Goal: Task Accomplishment & Management: Complete application form

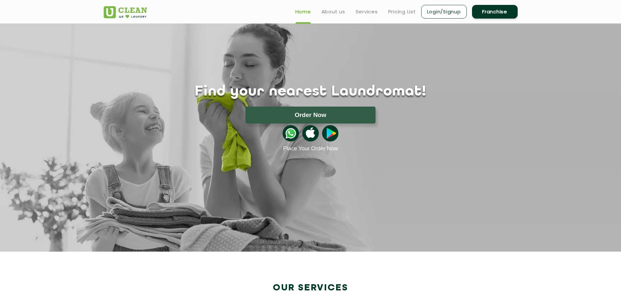
click at [505, 10] on link "Franchise" at bounding box center [495, 12] width 46 height 14
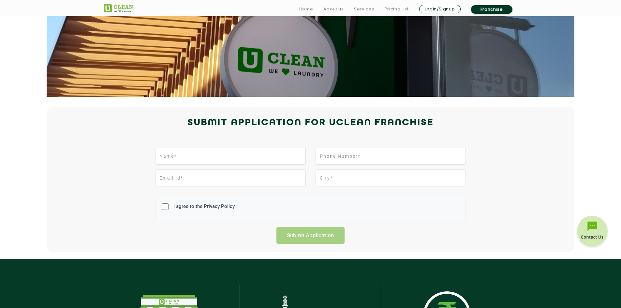
scroll to position [98, 0]
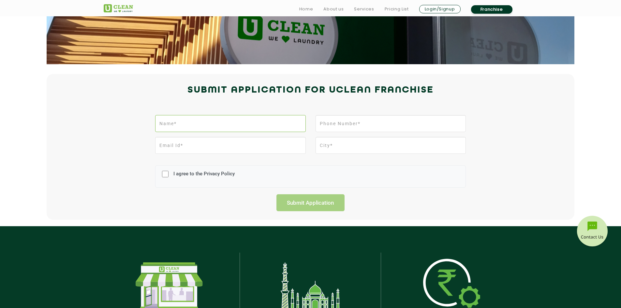
click at [234, 126] on input "text" at bounding box center [230, 123] width 150 height 17
type input "Nikhil [PERSON_NAME]"
click at [251, 148] on input "email" at bounding box center [230, 145] width 150 height 17
type input "[EMAIL_ADDRESS][DOMAIN_NAME]"
click at [337, 122] on input "tel" at bounding box center [390, 123] width 150 height 17
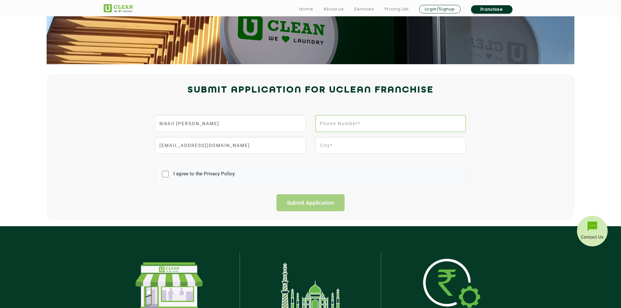
type input "7887880543"
click at [356, 149] on input "text" at bounding box center [390, 145] width 150 height 17
type input "[GEOGRAPHIC_DATA]"
click at [167, 173] on input "I agree to the Privacy Policy" at bounding box center [165, 174] width 7 height 17
checkbox input "true"
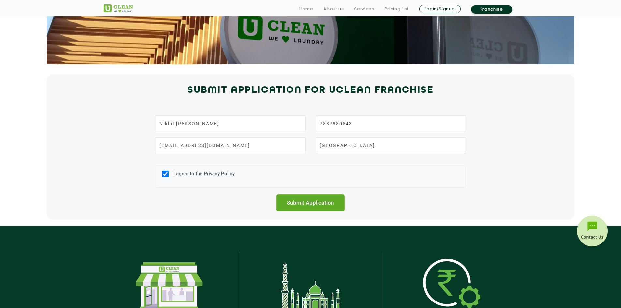
click at [322, 207] on input "Submit Application" at bounding box center [310, 202] width 68 height 17
